Goal: Information Seeking & Learning: Learn about a topic

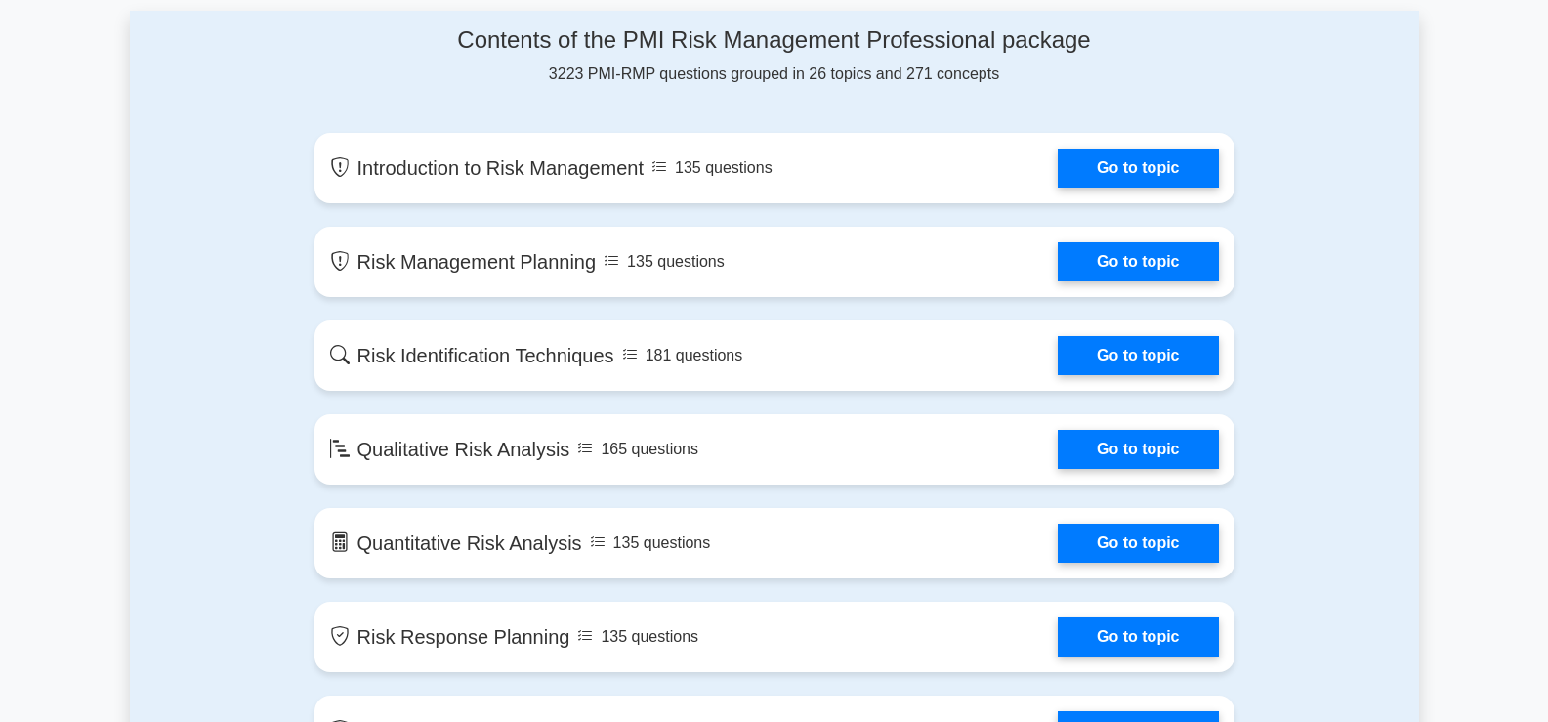
scroll to position [1074, 0]
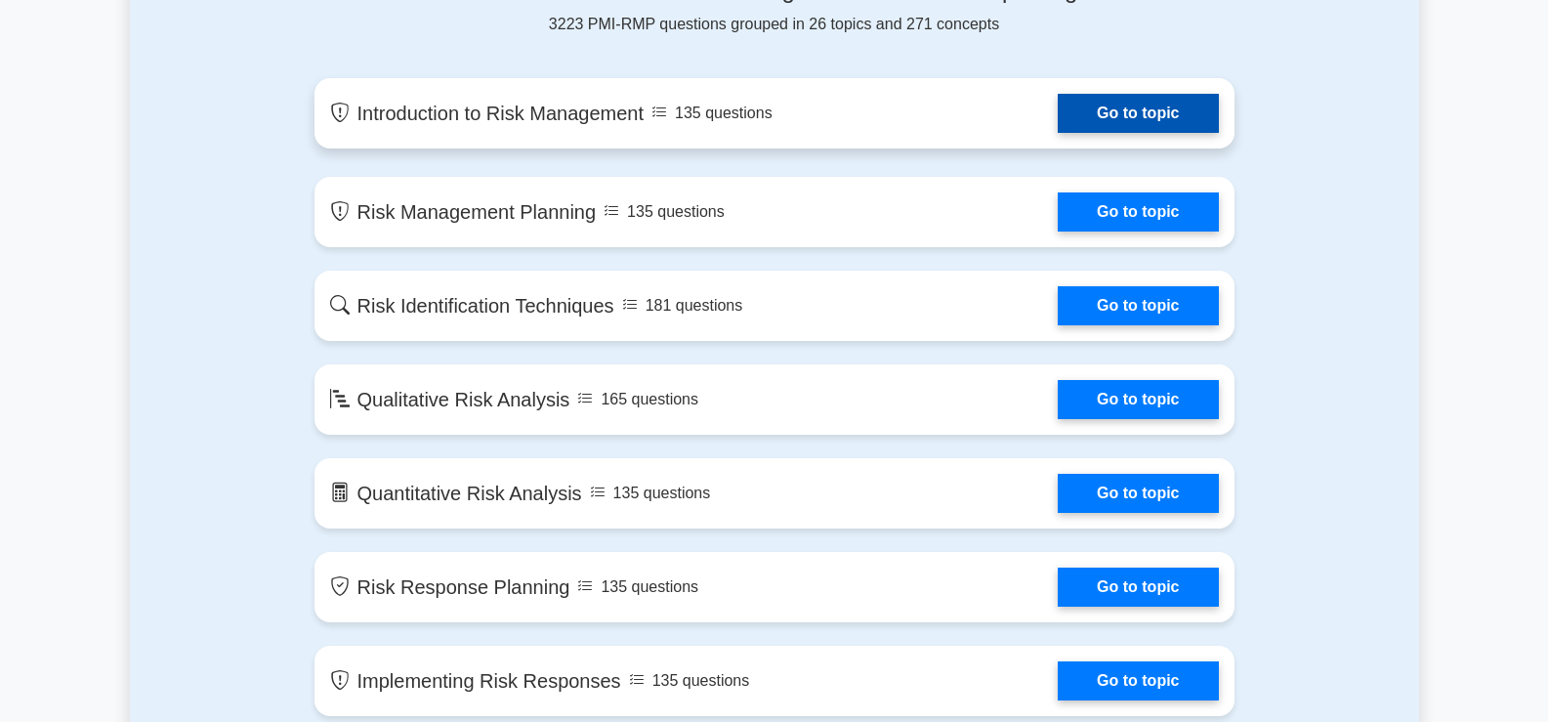
click at [1143, 121] on link "Go to topic" at bounding box center [1138, 113] width 160 height 39
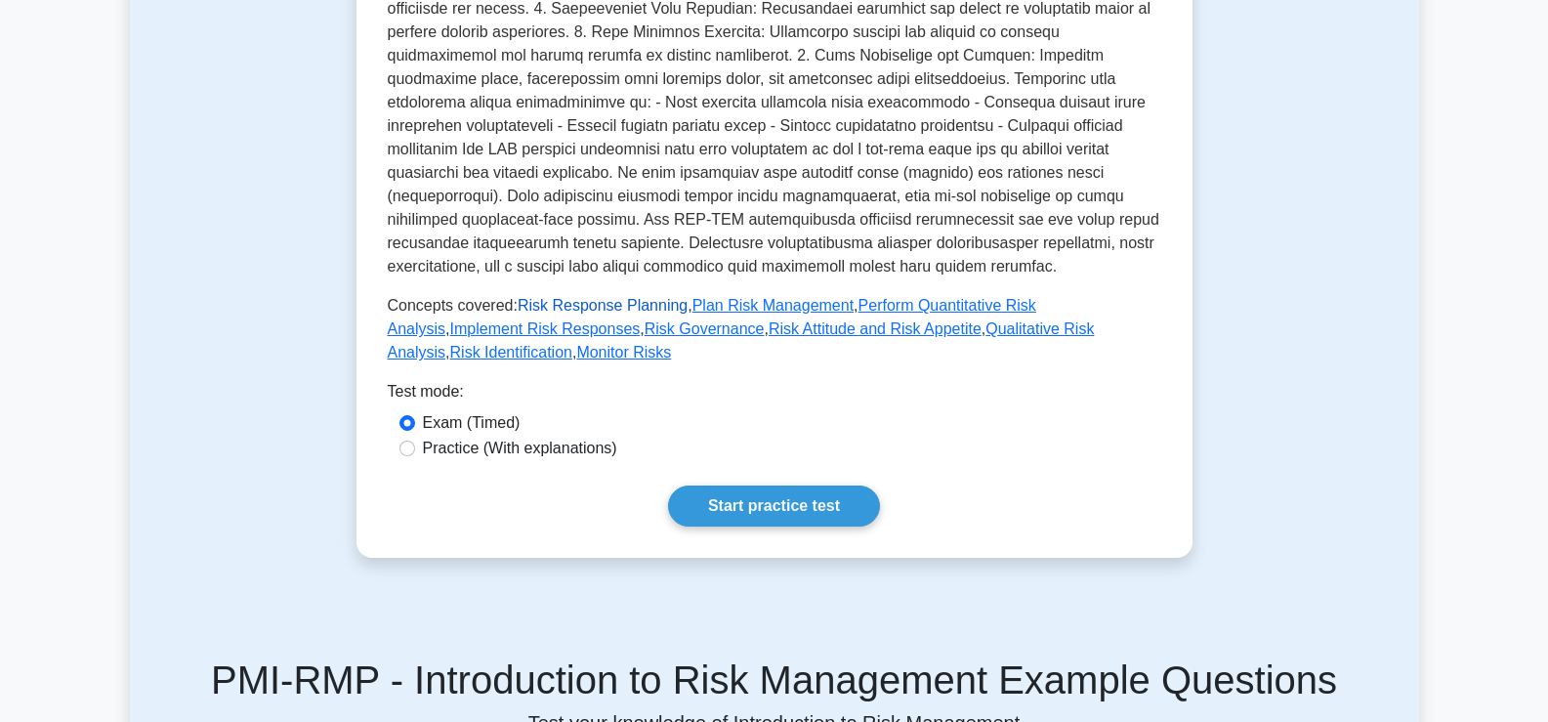
scroll to position [684, 0]
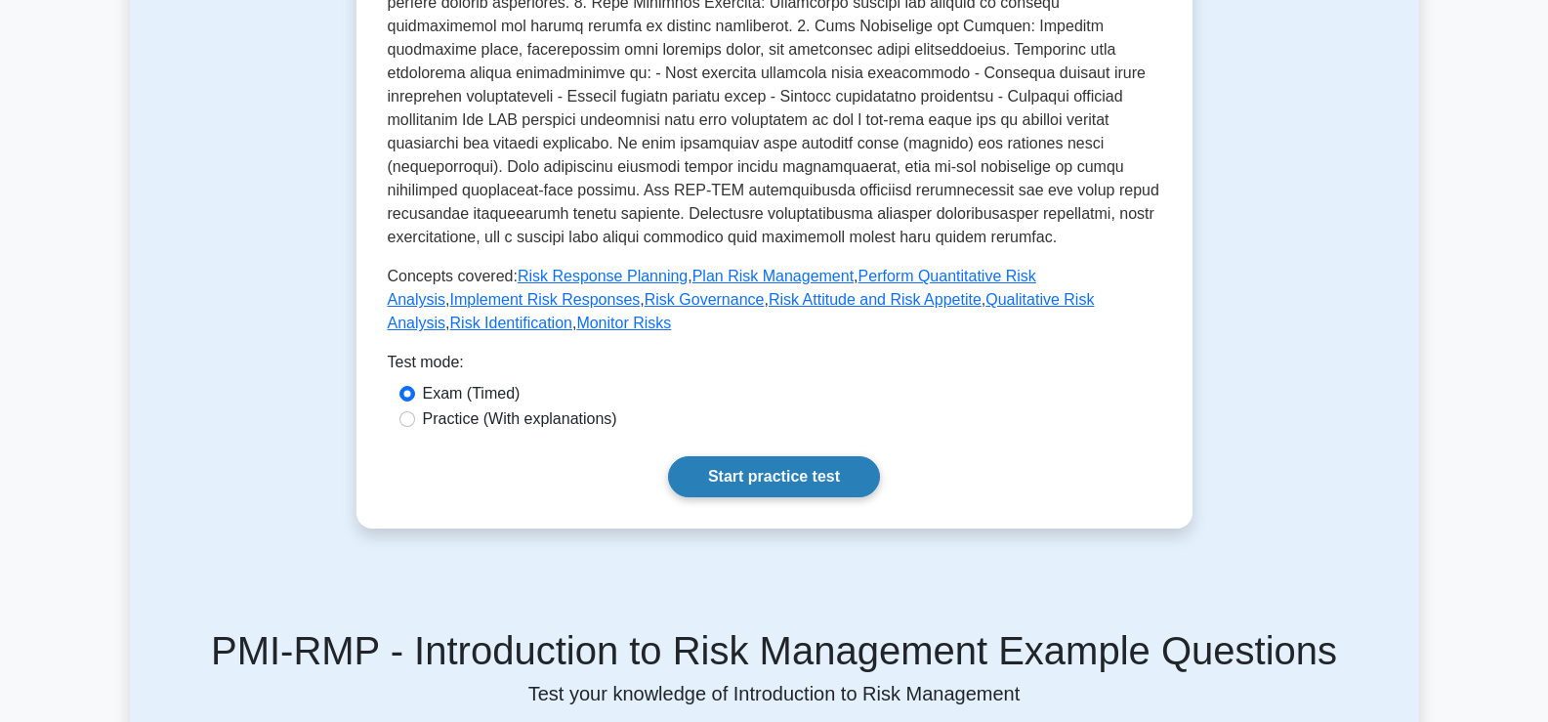
click at [785, 456] on link "Start practice test" at bounding box center [774, 476] width 212 height 41
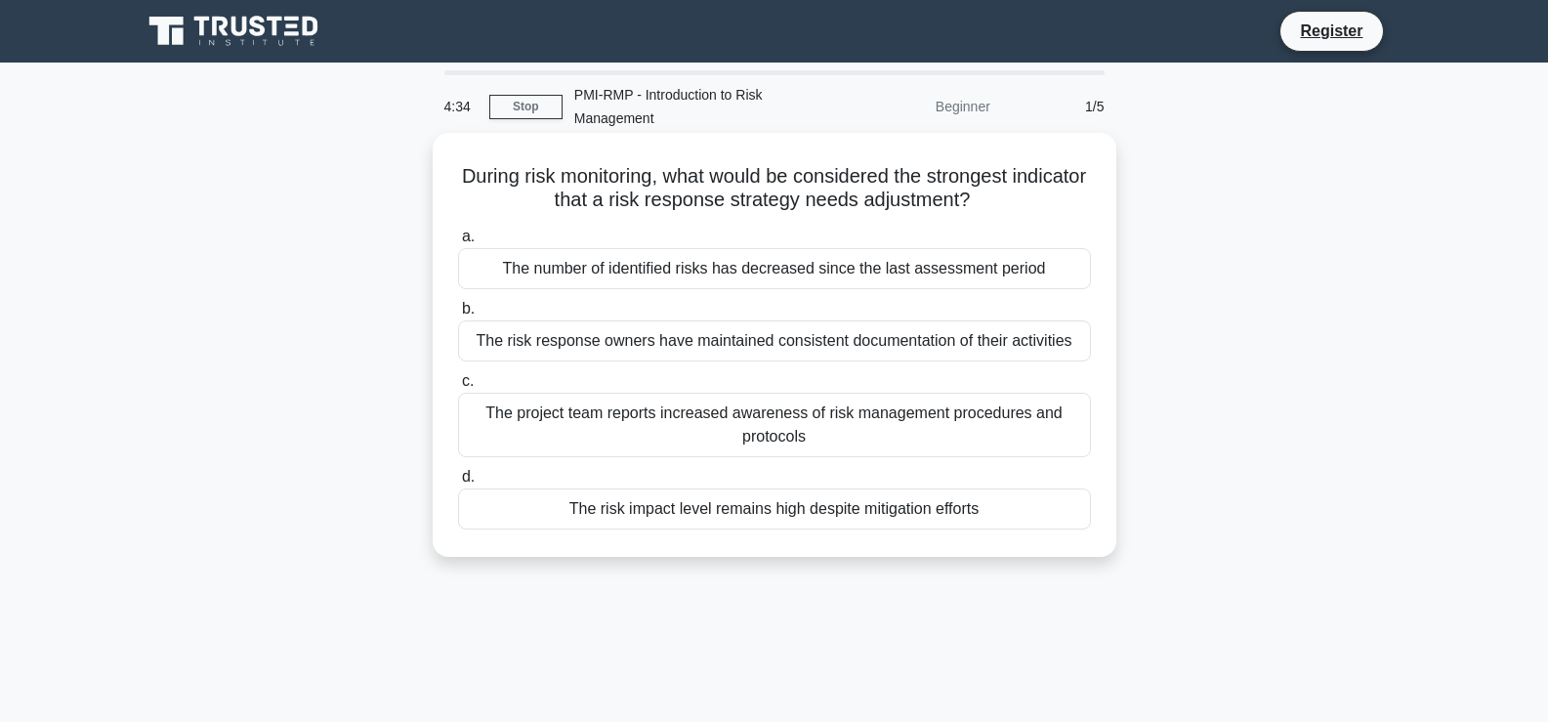
drag, startPoint x: 640, startPoint y: 424, endPoint x: 596, endPoint y: 429, distance: 44.2
click at [516, 411] on div "The project team reports increased awareness of risk management procedures and …" at bounding box center [774, 425] width 633 height 64
drag, startPoint x: 822, startPoint y: 434, endPoint x: 774, endPoint y: 431, distance: 48.9
click at [774, 431] on div "The project team reports increased awareness of risk management procedures and …" at bounding box center [774, 425] width 633 height 64
drag, startPoint x: 985, startPoint y: 509, endPoint x: 555, endPoint y: 512, distance: 430.7
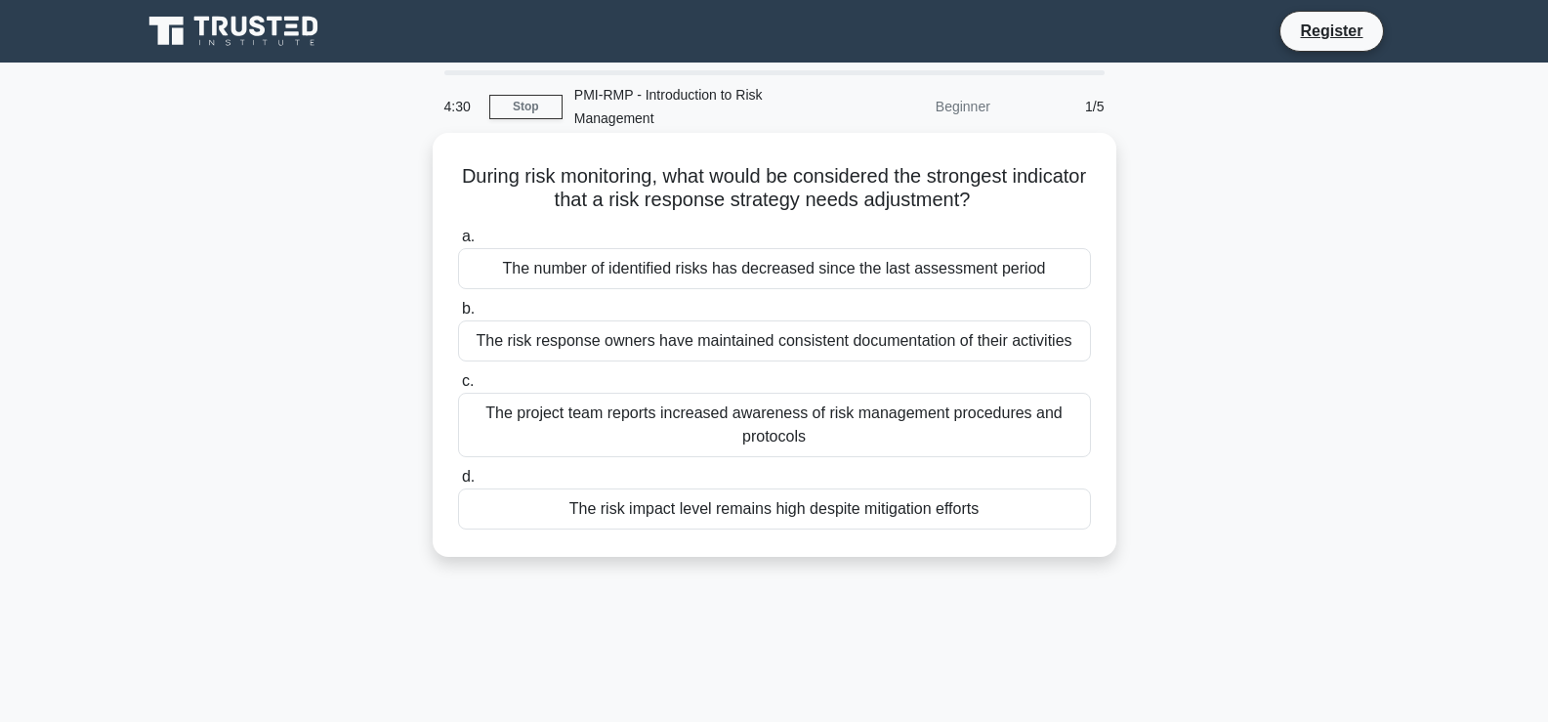
click at [555, 512] on div "The risk impact level remains high despite mitigation efforts" at bounding box center [774, 508] width 633 height 41
click at [481, 500] on div "The risk impact level remains high despite mitigation efforts" at bounding box center [774, 508] width 633 height 41
click at [458, 483] on input "d. The risk impact level remains high despite mitigation efforts" at bounding box center [458, 477] width 0 height 13
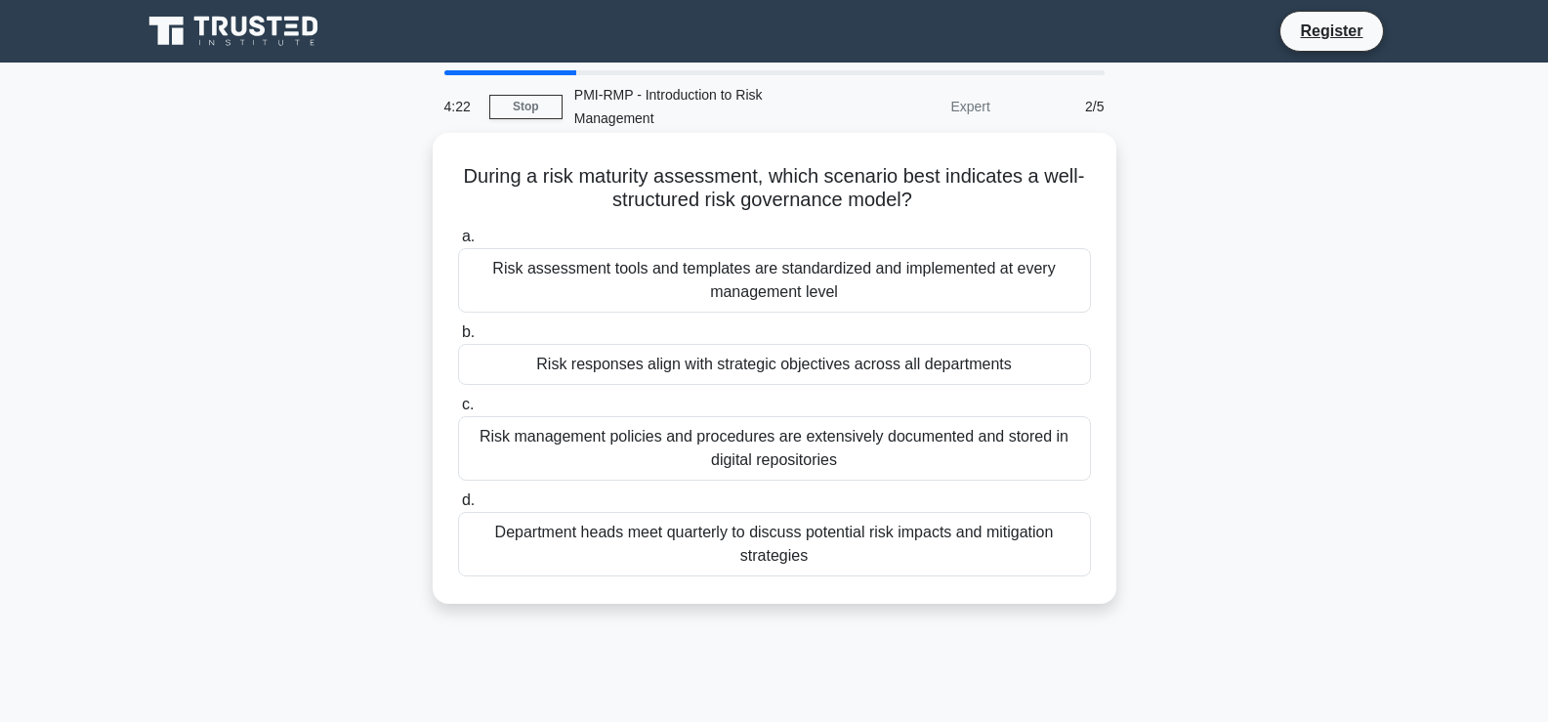
click at [710, 272] on div "Risk assessment tools and templates are standardized and implemented at every m…" at bounding box center [774, 280] width 633 height 64
click at [458, 243] on input "a. Risk assessment tools and templates are standardized and implemented at ever…" at bounding box center [458, 236] width 0 height 13
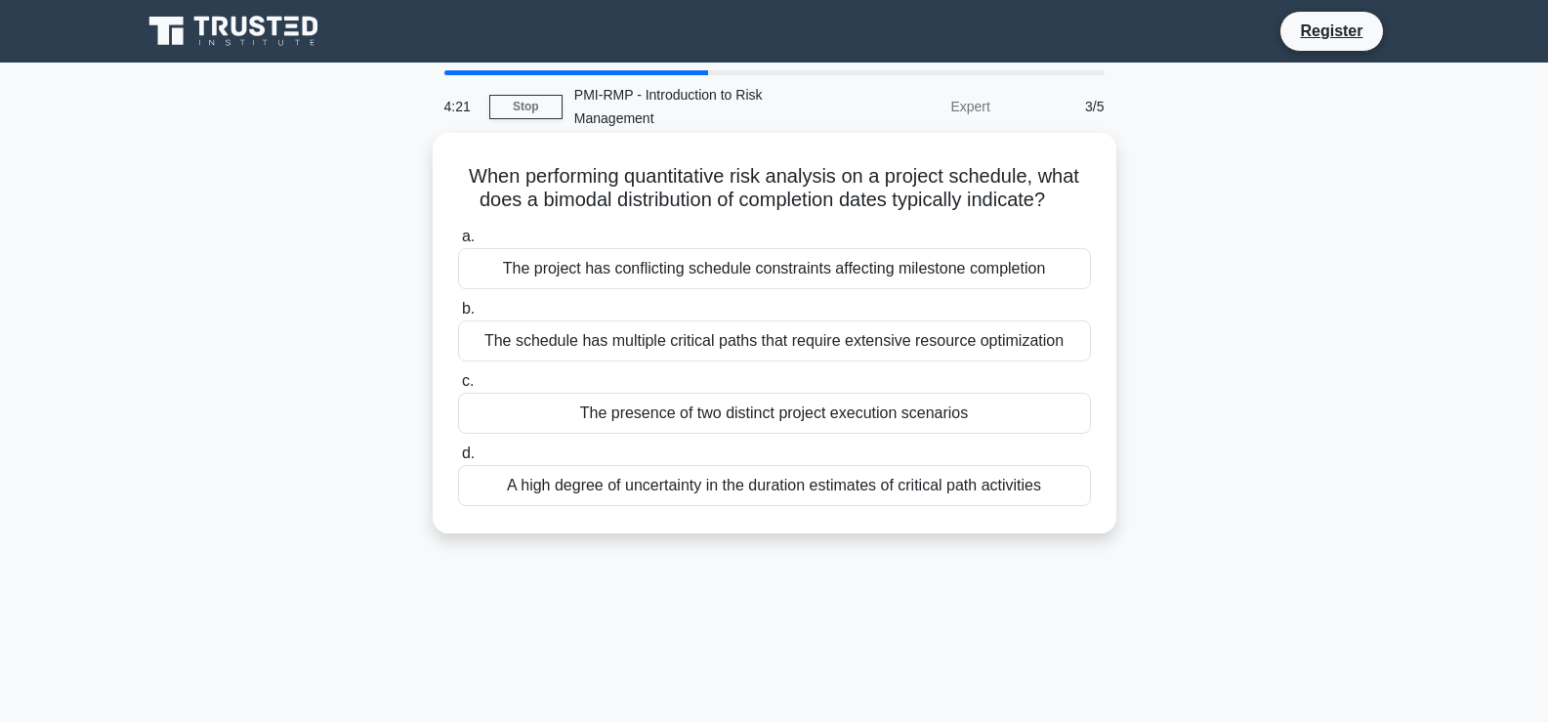
click at [656, 355] on div "The schedule has multiple critical paths that require extensive resource optimi…" at bounding box center [774, 340] width 633 height 41
click at [458, 315] on input "b. The schedule has multiple critical paths that require extensive resource opt…" at bounding box center [458, 309] width 0 height 13
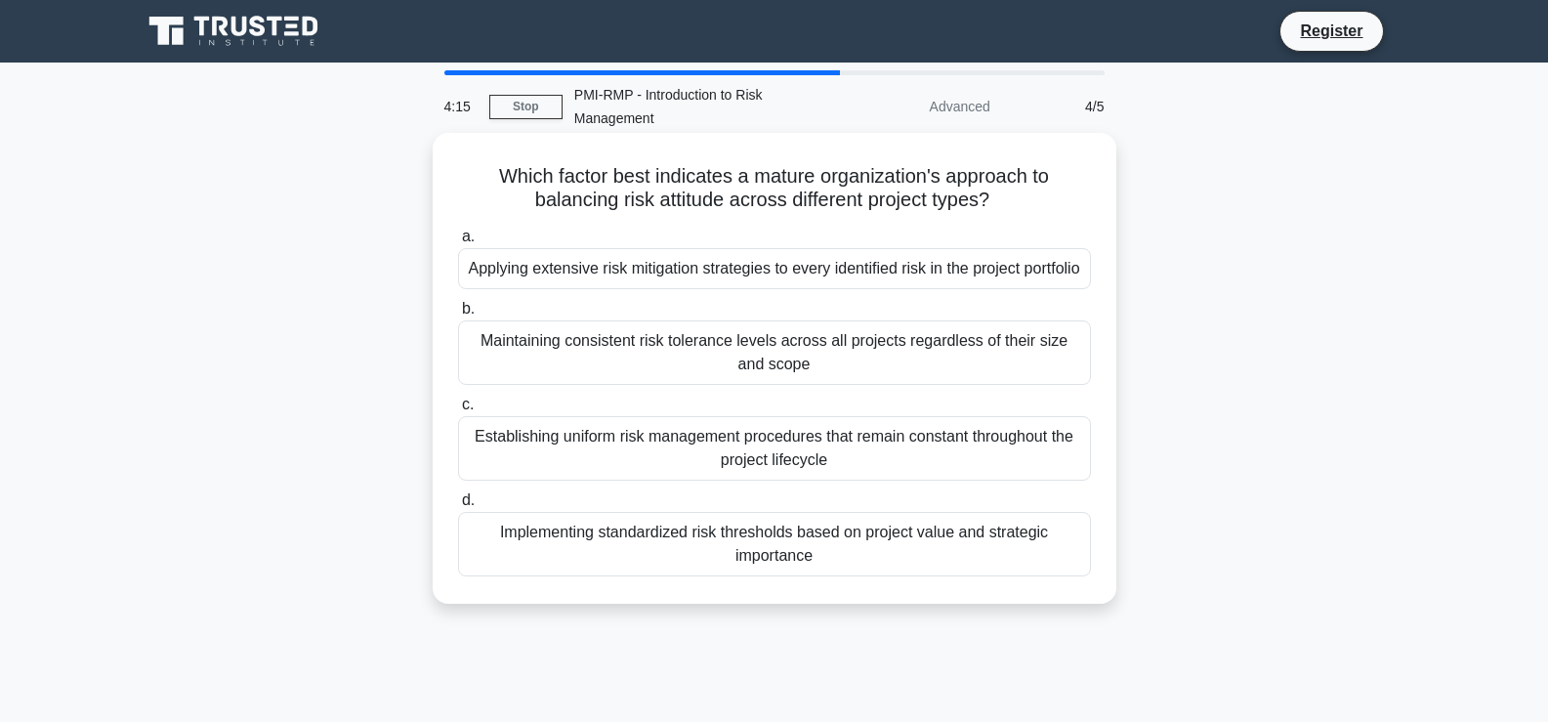
click at [629, 470] on div "Establishing uniform risk management procedures that remain constant throughout…" at bounding box center [774, 448] width 633 height 64
click at [458, 411] on input "c. Establishing uniform risk management procedures that remain constant through…" at bounding box center [458, 404] width 0 height 13
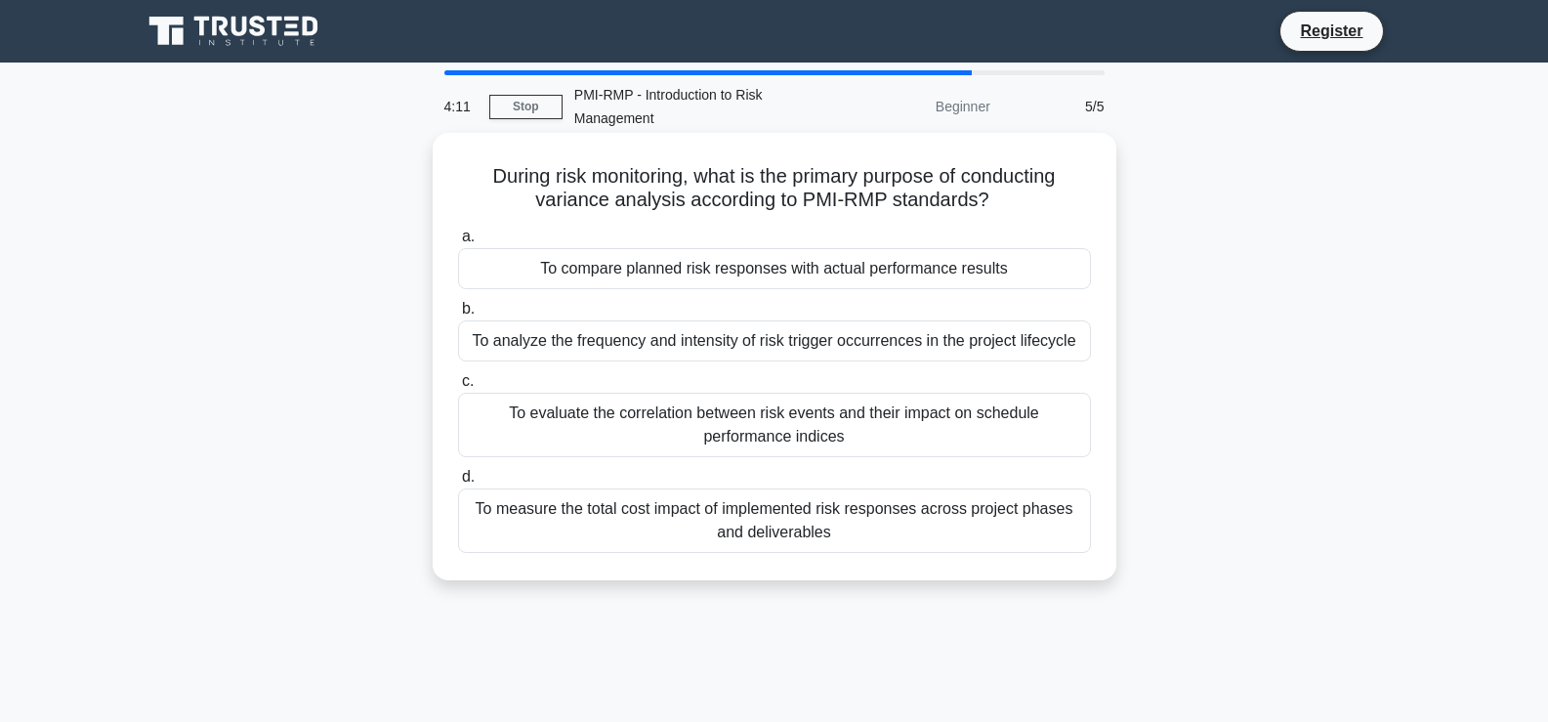
click at [608, 524] on div "To measure the total cost impact of implemented risk responses across project p…" at bounding box center [774, 520] width 633 height 64
click at [458, 483] on input "d. To measure the total cost impact of implemented risk responses across projec…" at bounding box center [458, 477] width 0 height 13
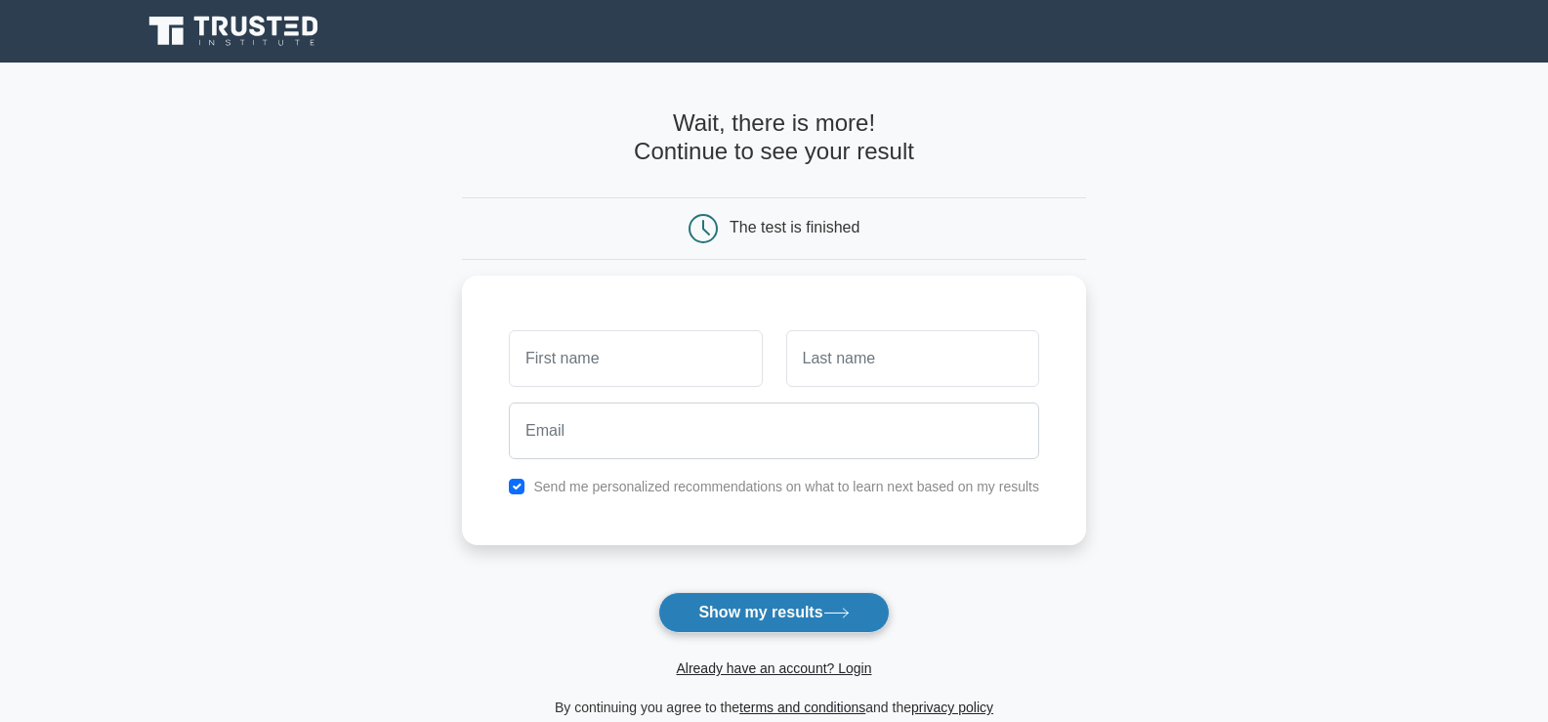
click at [727, 600] on button "Show my results" at bounding box center [773, 612] width 230 height 41
